Goal: Communication & Community: Share content

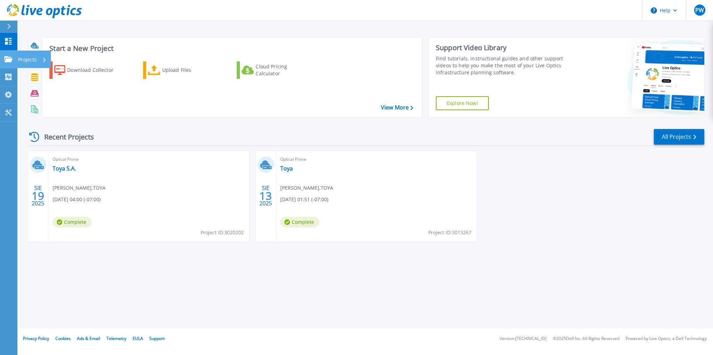
click at [8, 63] on link "Projects Projects" at bounding box center [8, 59] width 17 height 18
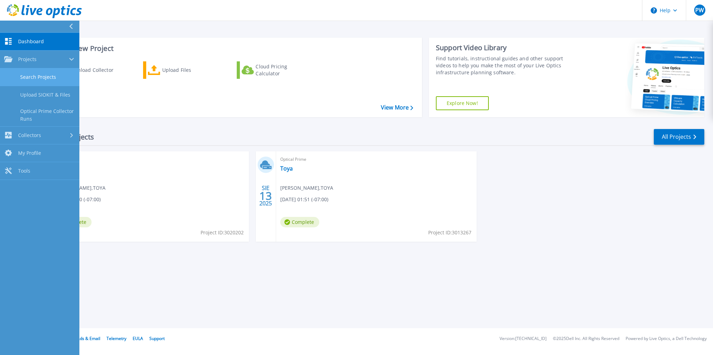
click at [56, 78] on link "Search Projects" at bounding box center [39, 77] width 79 height 18
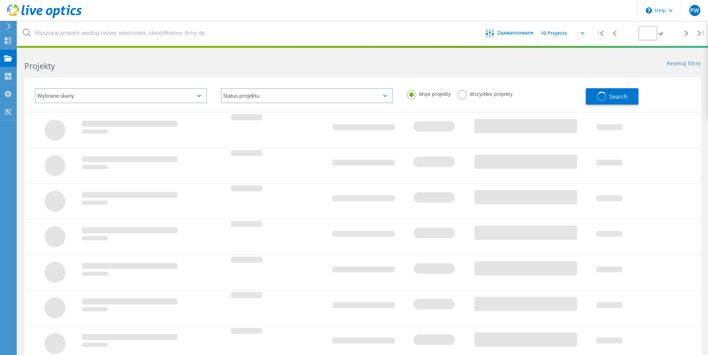
type input "1"
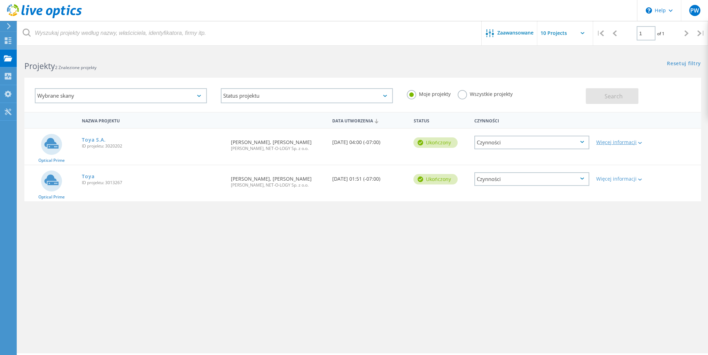
click at [630, 145] on div "Więcej informacji" at bounding box center [619, 142] width 47 height 5
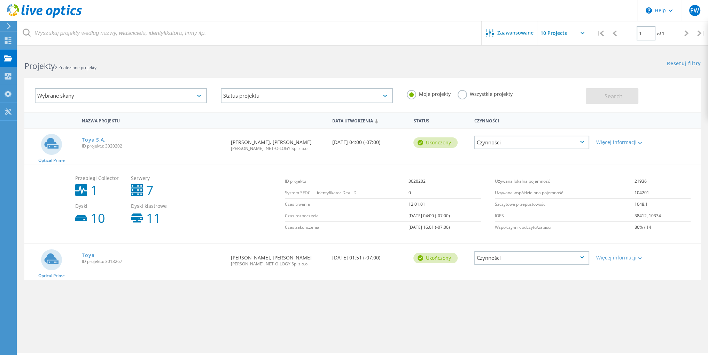
click at [101, 140] on link "Toya S.A." at bounding box center [94, 139] width 24 height 5
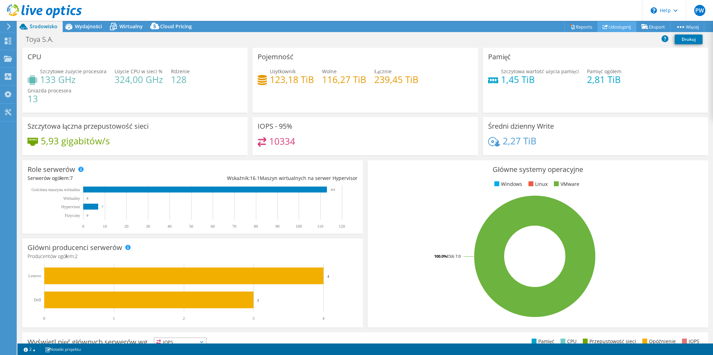
click at [623, 25] on link "Udostępnij" at bounding box center [617, 26] width 39 height 11
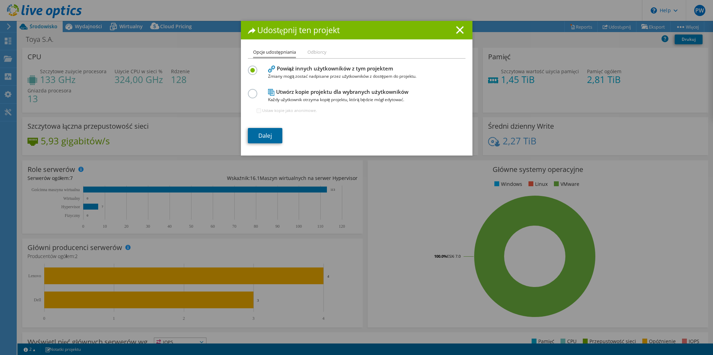
click at [263, 133] on link "Dalej" at bounding box center [265, 135] width 34 height 15
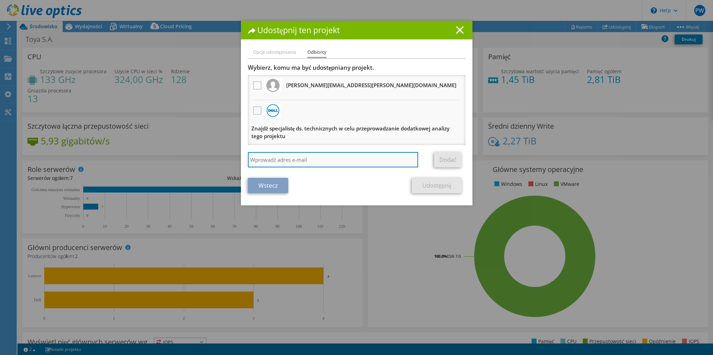
click at [296, 158] on input "search" at bounding box center [333, 159] width 171 height 15
type input "[EMAIL_ADDRESS][DOMAIN_NAME]"
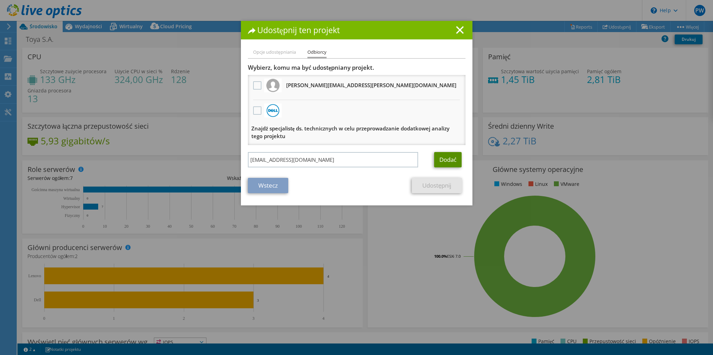
click at [449, 159] on link "Dodać" at bounding box center [448, 159] width 28 height 15
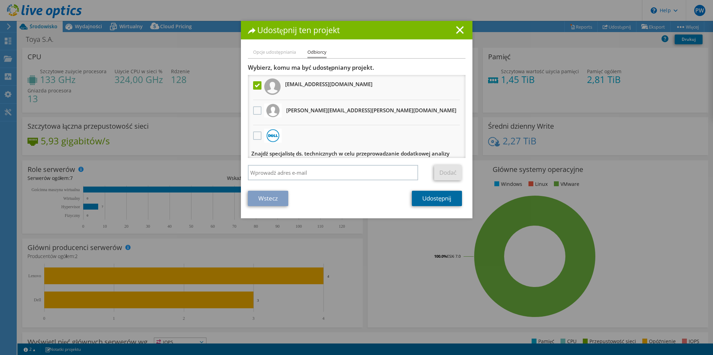
click at [436, 199] on link "Udostępnij" at bounding box center [437, 198] width 50 height 15
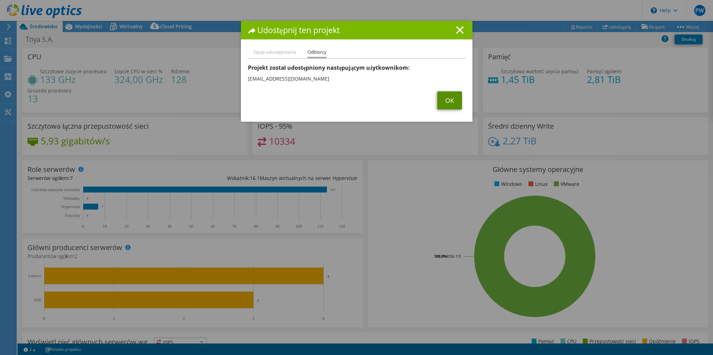
click at [452, 106] on link "OK" at bounding box center [449, 100] width 25 height 18
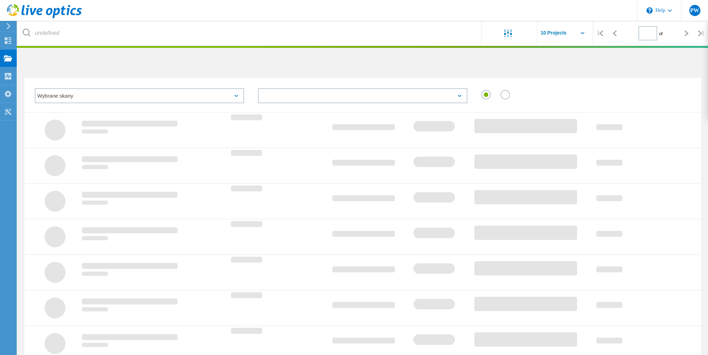
type input "1"
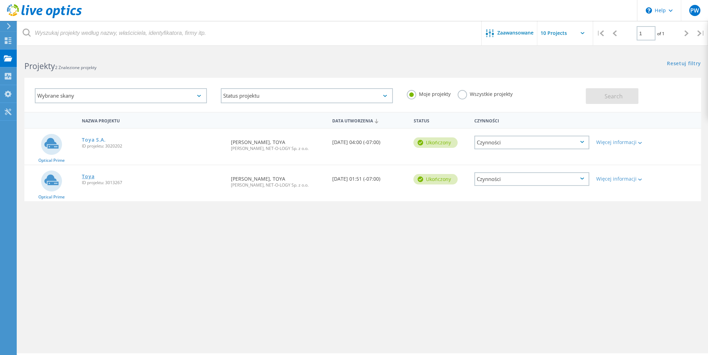
click at [88, 176] on link "Toya" at bounding box center [88, 176] width 13 height 5
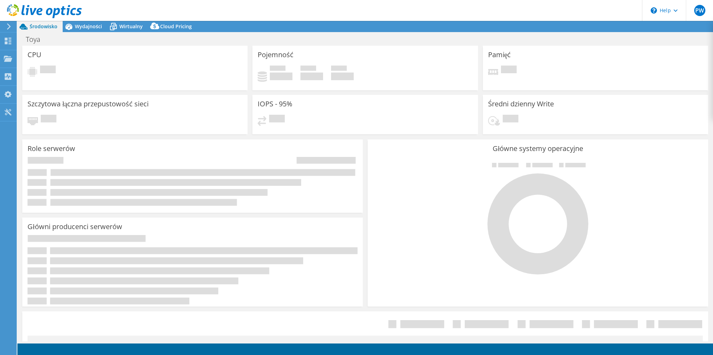
select select "EUFrankfurt"
select select "EUR"
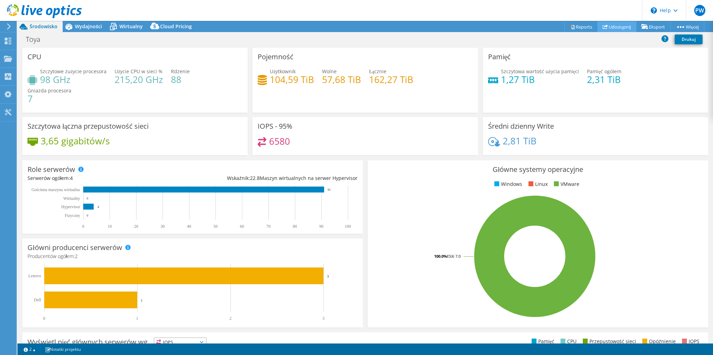
click at [620, 25] on link "Udostępnij" at bounding box center [617, 26] width 39 height 11
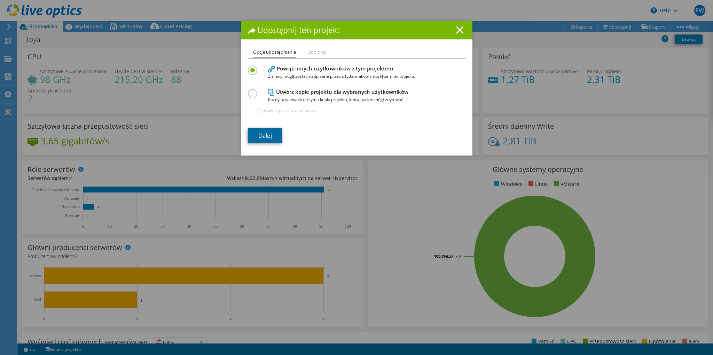
click at [266, 135] on link "Dalej" at bounding box center [265, 135] width 34 height 15
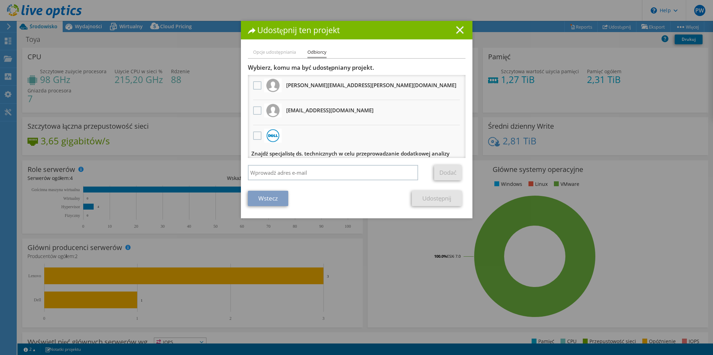
click at [457, 30] on line at bounding box center [460, 29] width 7 height 7
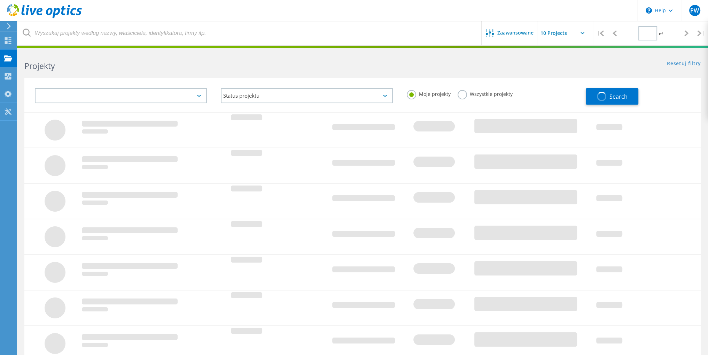
type input "1"
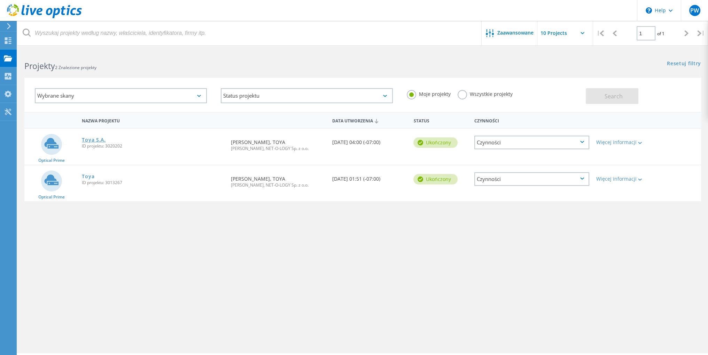
click at [98, 140] on link "Toya S.A." at bounding box center [94, 139] width 24 height 5
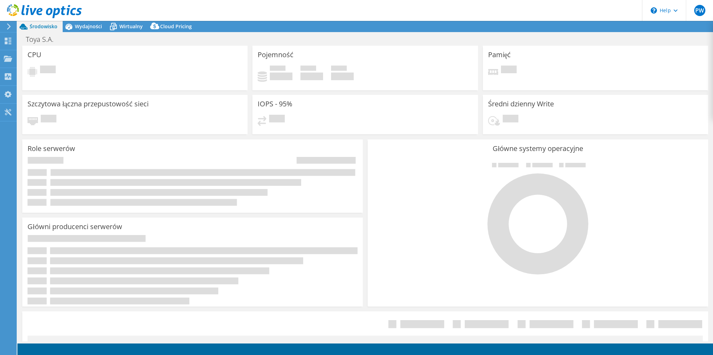
select select "USD"
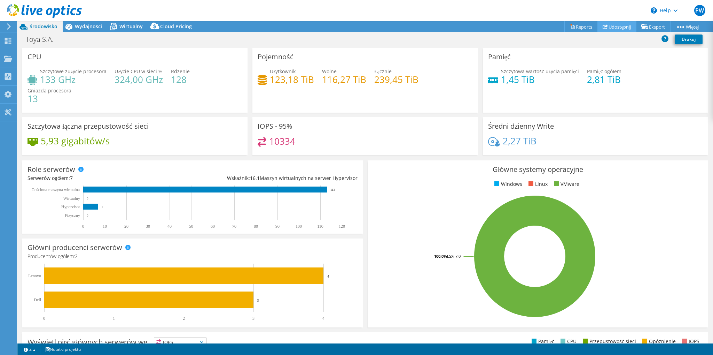
click at [613, 29] on link "Udostępnij" at bounding box center [617, 26] width 39 height 11
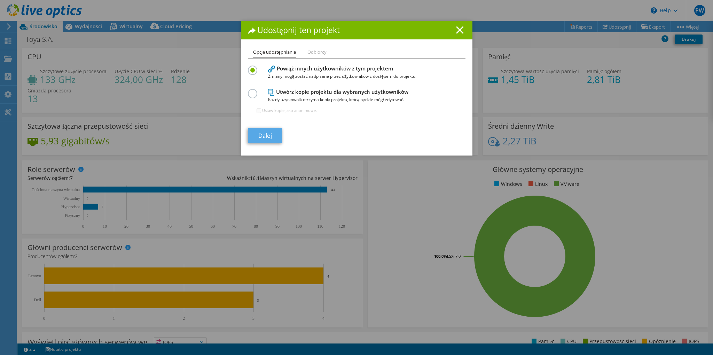
click at [255, 142] on div "Dalej" at bounding box center [357, 135] width 218 height 15
click at [266, 135] on link "Dalej" at bounding box center [265, 135] width 34 height 15
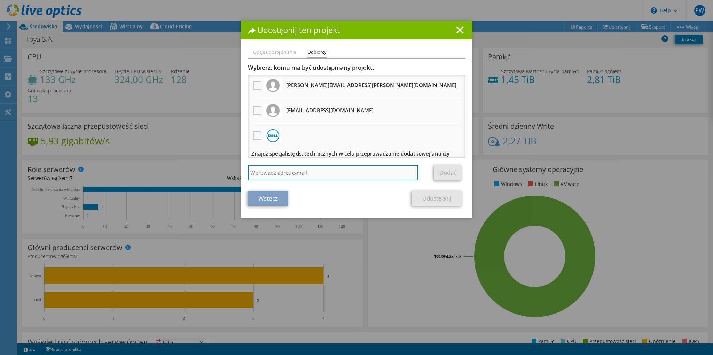
click at [307, 170] on input "search" at bounding box center [333, 172] width 171 height 15
paste input "[EMAIL_ADDRESS][DOMAIN_NAME]"
type input "[EMAIL_ADDRESS][DOMAIN_NAME]"
